Goal: Navigation & Orientation: Find specific page/section

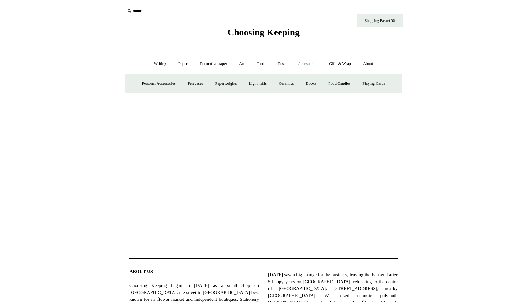
click at [246, 33] on span "Choosing Keeping" at bounding box center [263, 32] width 72 height 10
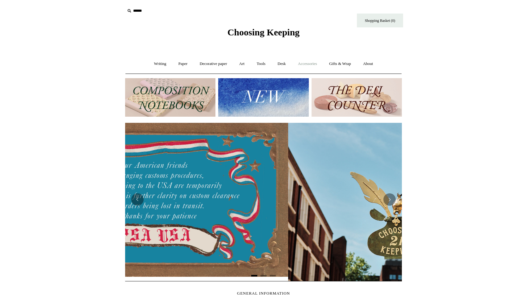
click at [310, 64] on link "Accessories +" at bounding box center [308, 64] width 30 height 16
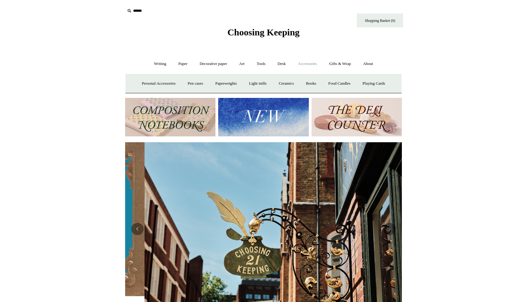
scroll to position [0, 277]
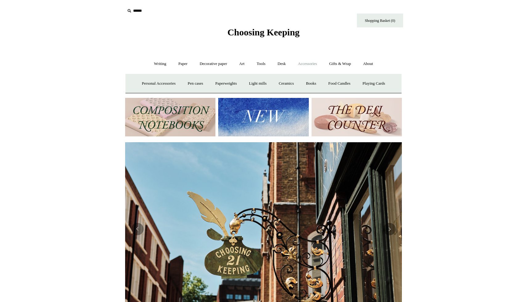
click at [310, 64] on link "Accessories -" at bounding box center [308, 64] width 30 height 16
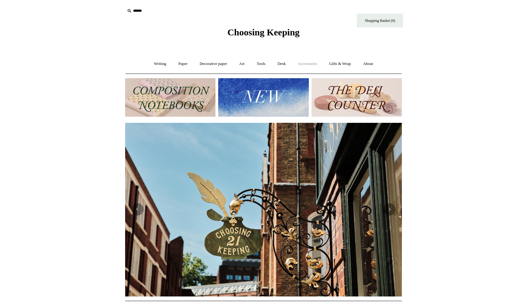
click at [310, 64] on link "Accessories +" at bounding box center [308, 64] width 30 height 16
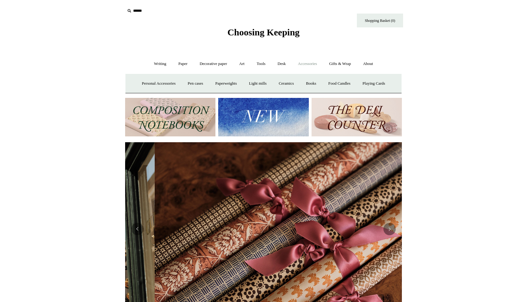
scroll to position [0, 554]
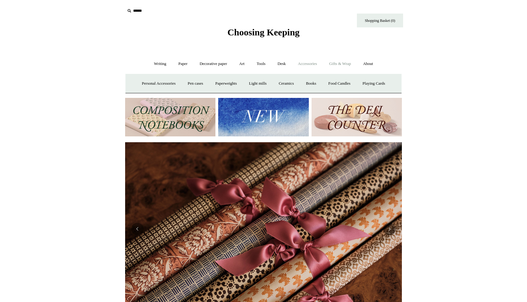
click at [341, 63] on link "Gifts & Wrap +" at bounding box center [340, 64] width 33 height 16
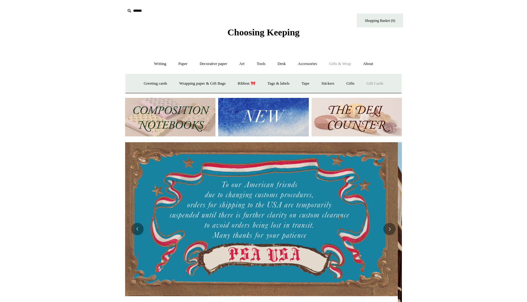
scroll to position [0, 0]
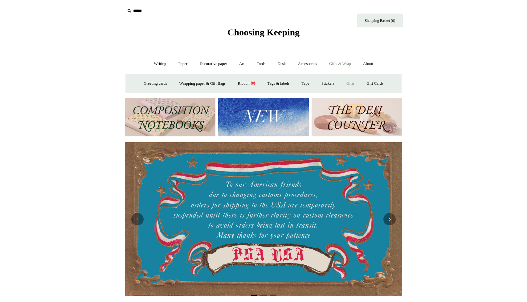
click at [357, 82] on link "Gifts +" at bounding box center [350, 84] width 19 height 16
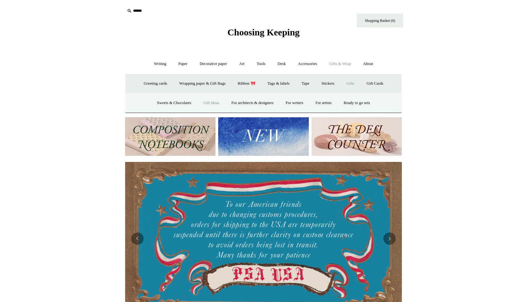
click at [207, 104] on link "Gift Ideas" at bounding box center [211, 103] width 27 height 16
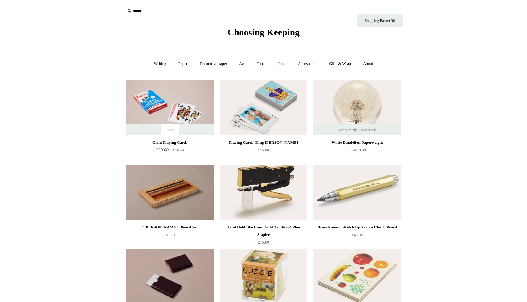
click at [283, 65] on link "Desk +" at bounding box center [281, 64] width 19 height 16
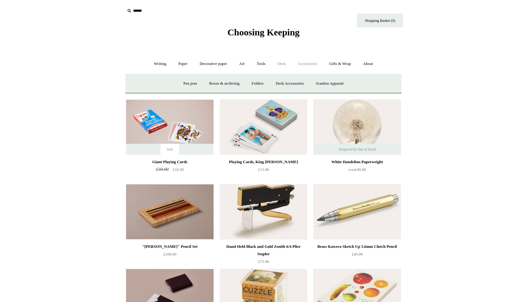
click at [310, 64] on link "Accessories +" at bounding box center [308, 64] width 30 height 16
click at [281, 83] on link "Ceramics +" at bounding box center [286, 84] width 26 height 16
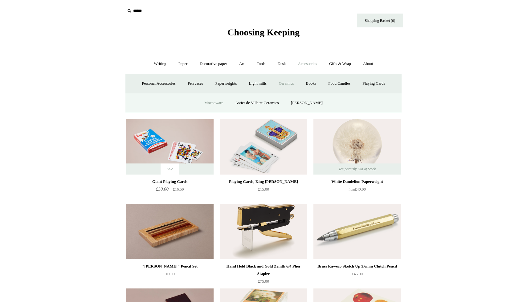
click at [218, 103] on link "Mochaware" at bounding box center [214, 103] width 30 height 16
